Goal: Information Seeking & Learning: Check status

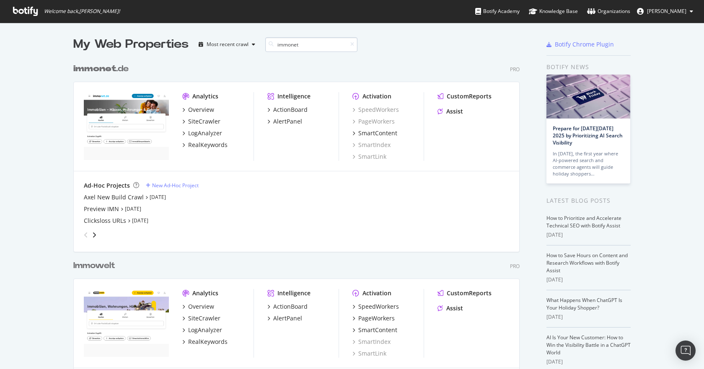
scroll to position [388, 447]
type input "immonet"
click at [205, 135] on div "LogAnalyzer" at bounding box center [205, 133] width 34 height 8
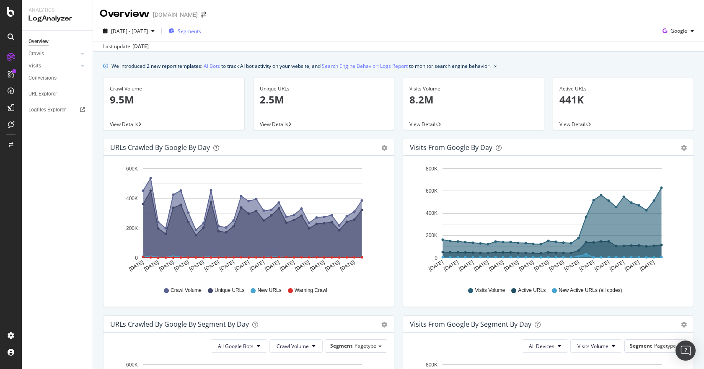
click at [201, 34] on span "Segments" at bounding box center [189, 31] width 23 height 7
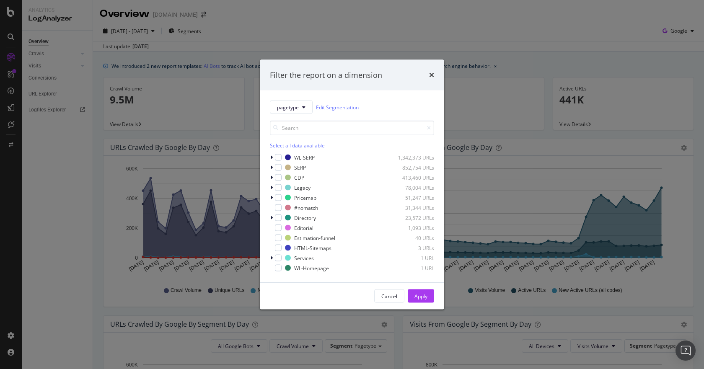
click at [334, 46] on div "Filter the report on a dimension pagetype Edit Segmentation Select all data ava…" at bounding box center [352, 184] width 704 height 369
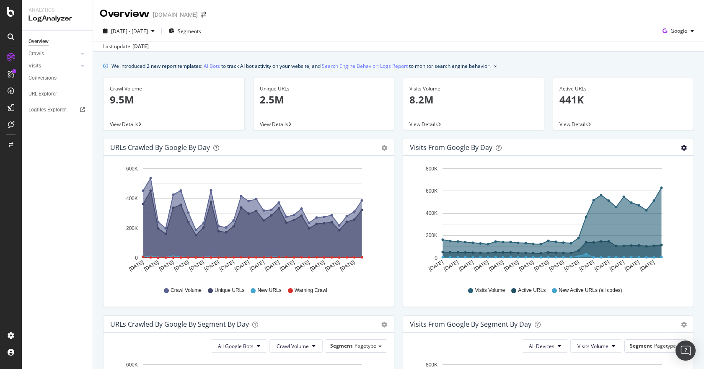
click at [681, 148] on icon "gear" at bounding box center [684, 148] width 6 height 6
click at [678, 33] on span "Google" at bounding box center [679, 30] width 17 height 7
click at [679, 30] on span "Google" at bounding box center [679, 30] width 17 height 7
click at [578, 32] on div "2025 Aug. 31st - Sep. 29th Segments Google" at bounding box center [398, 32] width 611 height 17
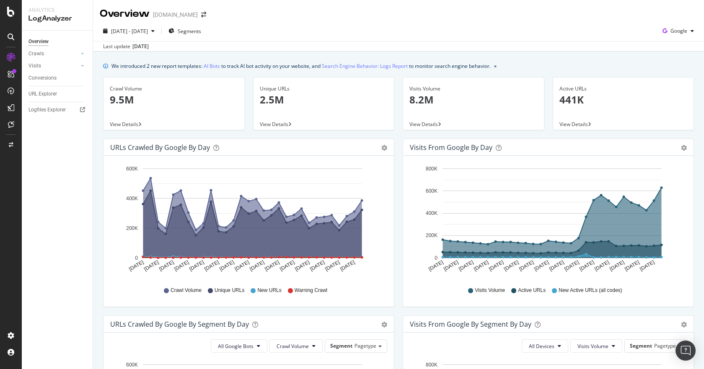
click at [497, 65] on icon "close banner" at bounding box center [495, 66] width 3 height 3
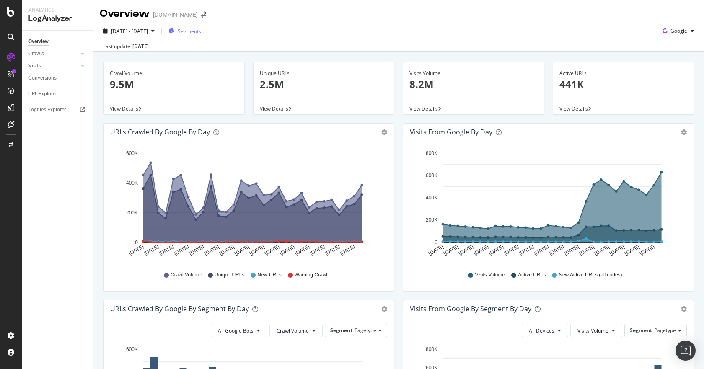
click at [201, 34] on span "Segments" at bounding box center [189, 31] width 23 height 7
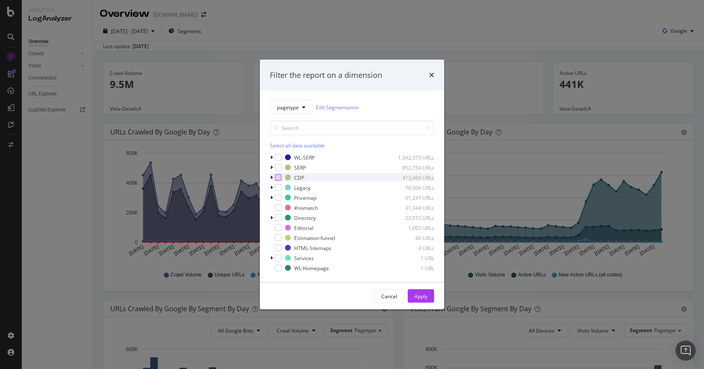
click at [281, 177] on div "modal" at bounding box center [278, 177] width 7 height 7
click at [428, 298] on button "Apply" at bounding box center [421, 296] width 26 height 13
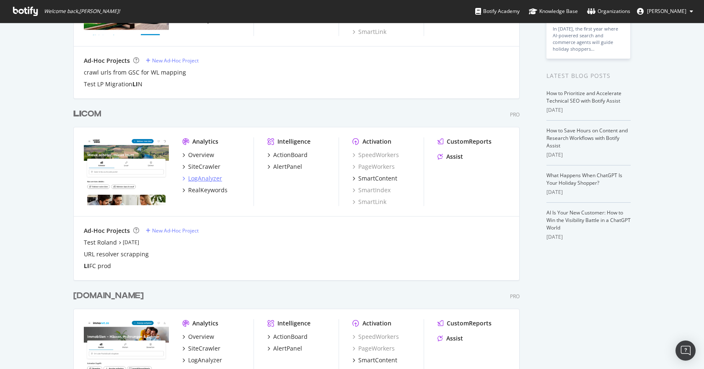
scroll to position [126, 0]
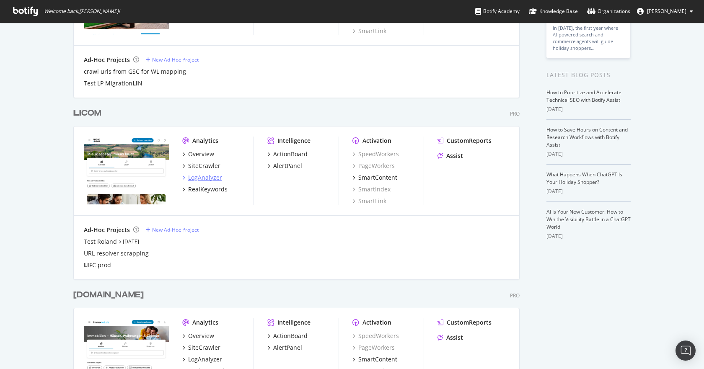
type input "li"
click at [205, 176] on div "LogAnalyzer" at bounding box center [205, 178] width 34 height 8
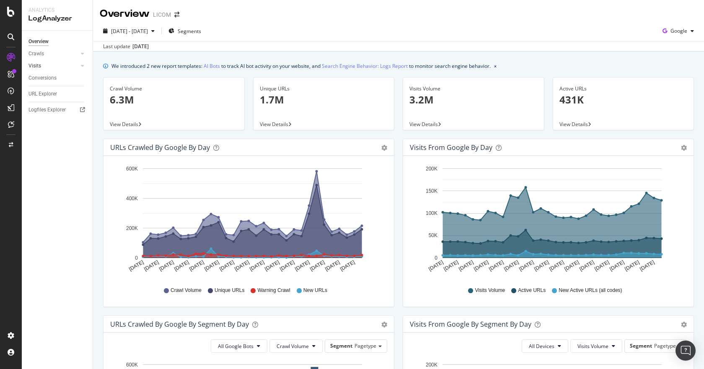
click at [42, 62] on link "Visits" at bounding box center [54, 66] width 50 height 9
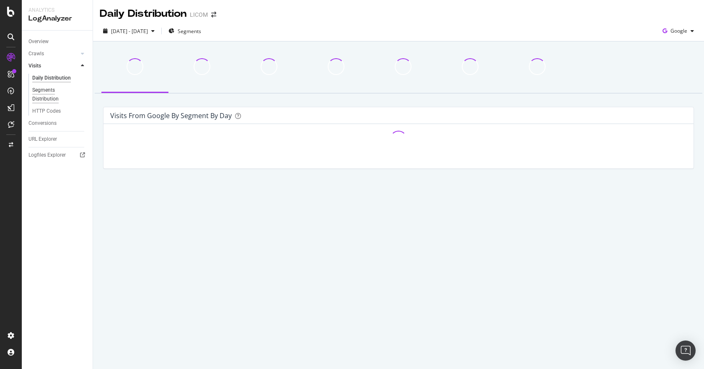
click at [52, 93] on div "Segments Distribution" at bounding box center [55, 95] width 47 height 18
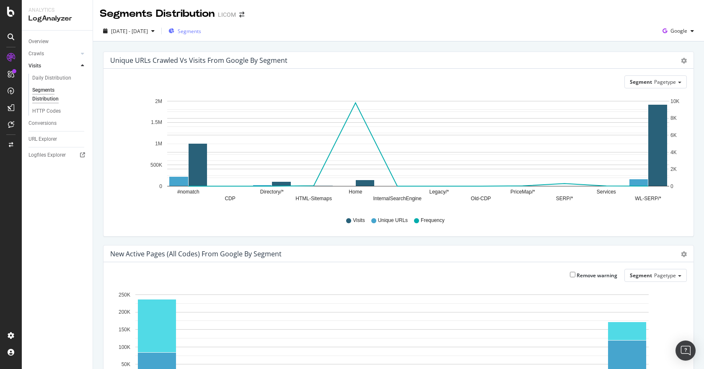
click at [201, 34] on span "Segments" at bounding box center [189, 31] width 23 height 7
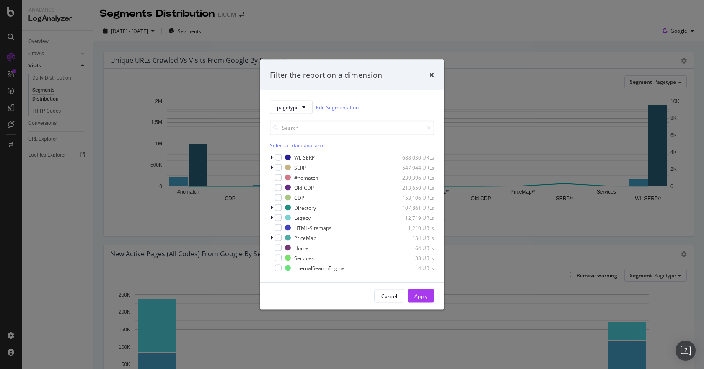
click at [437, 75] on div "Filter the report on a dimension" at bounding box center [352, 75] width 184 height 31
click at [435, 75] on div "Filter the report on a dimension" at bounding box center [352, 75] width 184 height 31
click at [428, 73] on div "Filter the report on a dimension" at bounding box center [352, 75] width 164 height 11
click at [431, 74] on icon "times" at bounding box center [431, 75] width 5 height 7
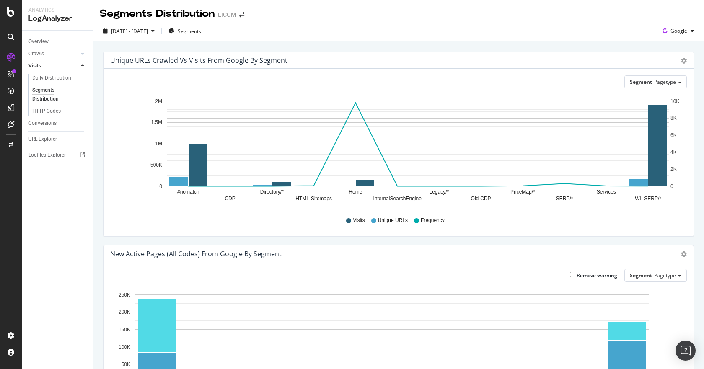
click at [388, 41] on div "2025 Sep. 1st - Sep. 30th Segments Google" at bounding box center [398, 31] width 611 height 21
